Goal: Task Accomplishment & Management: Manage account settings

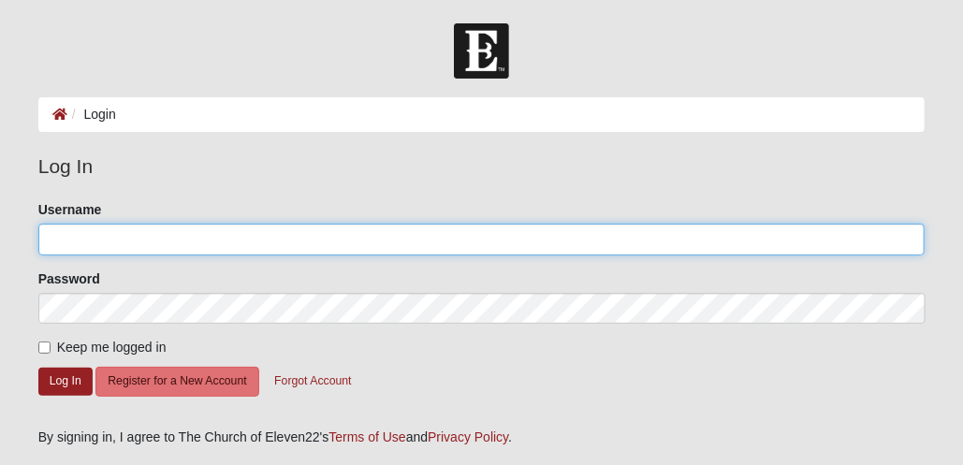
click at [178, 243] on input "Username" at bounding box center [481, 240] width 887 height 32
type input "[PERSON_NAME]"
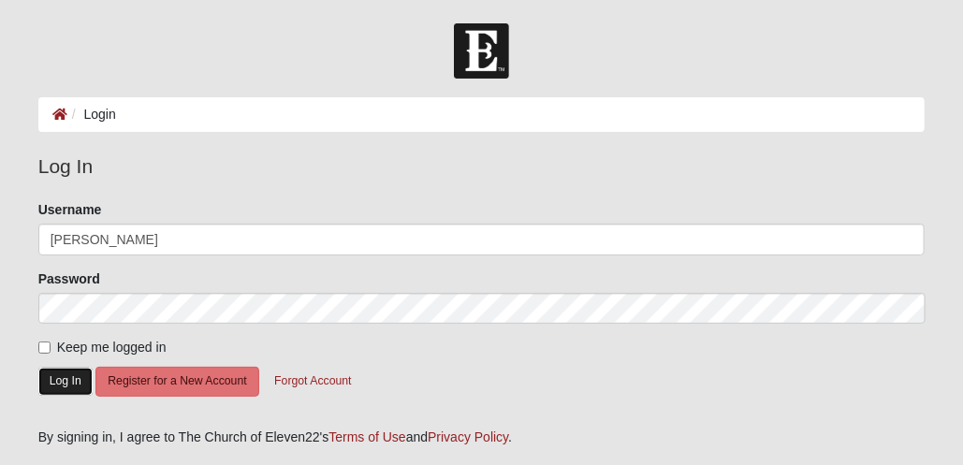
click at [63, 374] on button "Log In" at bounding box center [65, 381] width 54 height 27
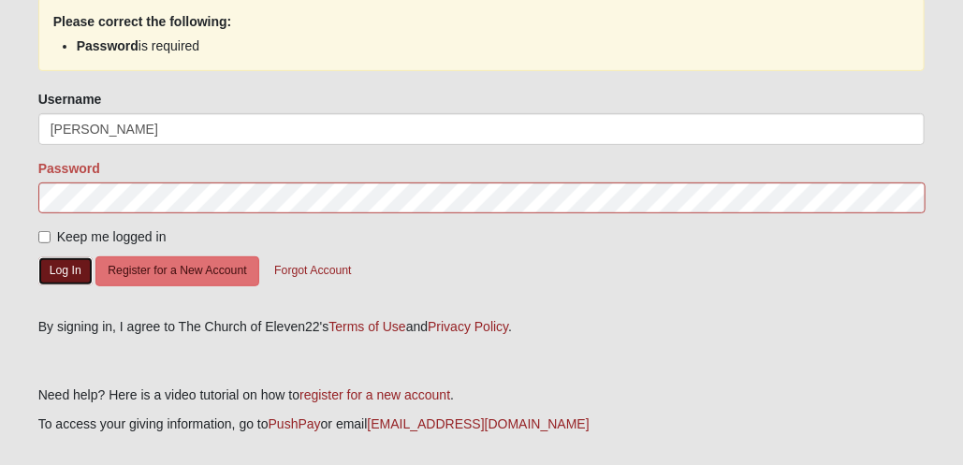
scroll to position [244, 0]
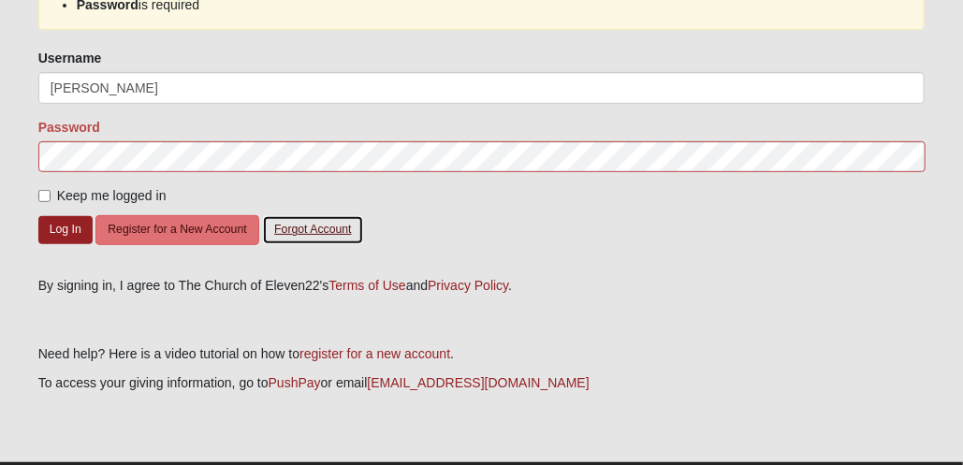
drag, startPoint x: 815, startPoint y: 72, endPoint x: 311, endPoint y: 224, distance: 526.7
click at [311, 224] on button "Forgot Account" at bounding box center [312, 229] width 101 height 29
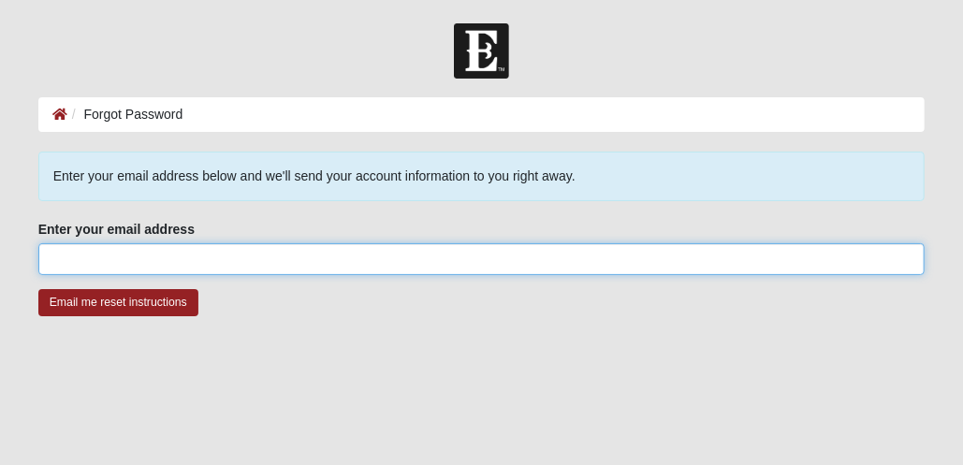
click at [116, 253] on input "Enter your email address" at bounding box center [481, 259] width 887 height 32
click at [117, 253] on input "Enter your email address" at bounding box center [481, 259] width 887 height 32
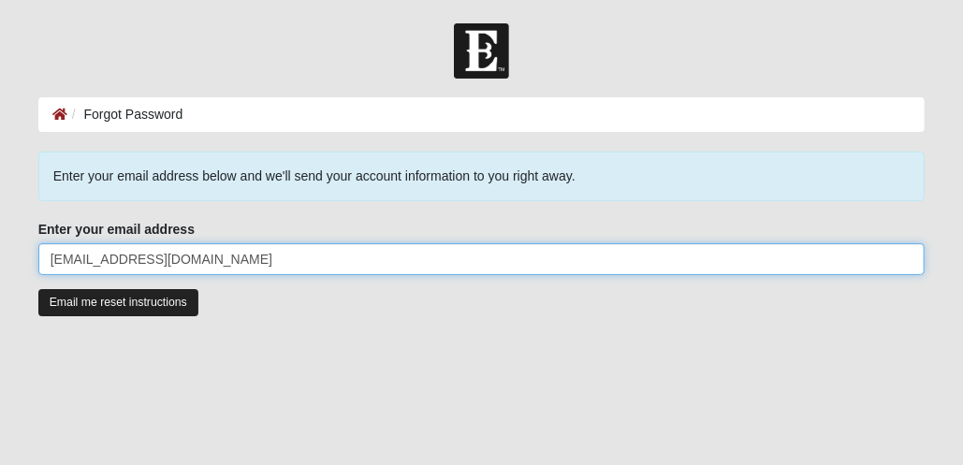
type input "Beachbuck1@comcast.net"
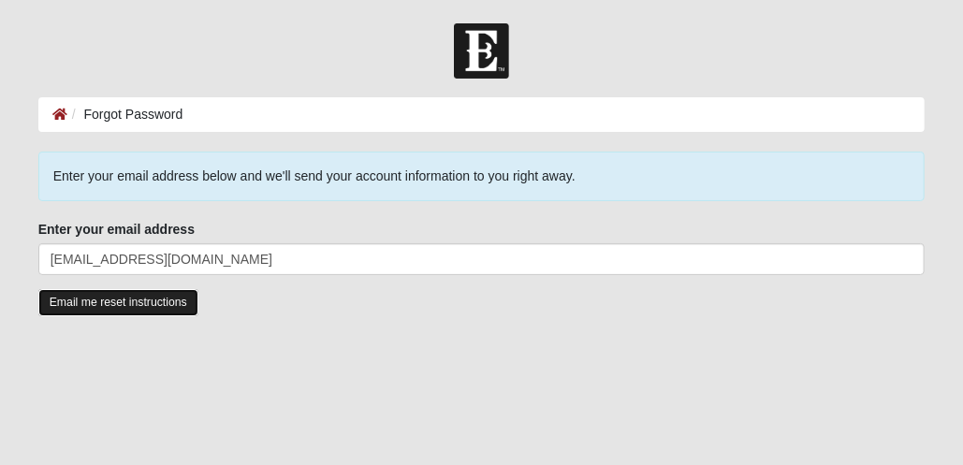
click at [127, 294] on input "Email me reset instructions" at bounding box center [118, 302] width 160 height 27
